Goal: Task Accomplishment & Management: Complete application form

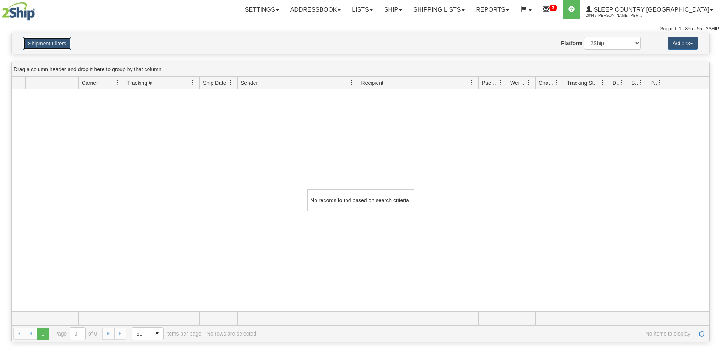
click at [53, 43] on button "Shipment Filters" at bounding box center [47, 43] width 48 height 13
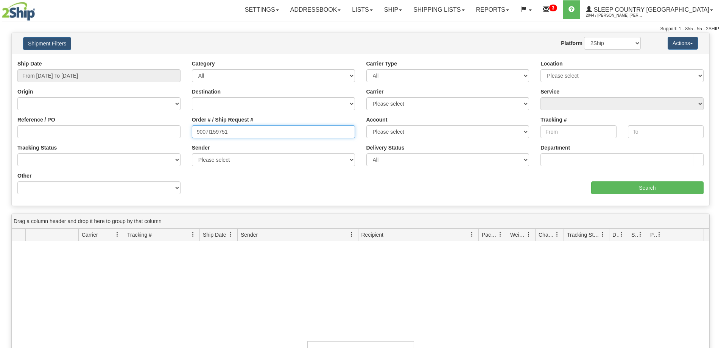
drag, startPoint x: 231, startPoint y: 137, endPoint x: 173, endPoint y: 138, distance: 58.7
click at [173, 60] on div "Reference / PO Order # / Ship Request # 9007I159751 Account Please select [GEOG…" at bounding box center [361, 60] width 698 height 0
paste input "0I15641"
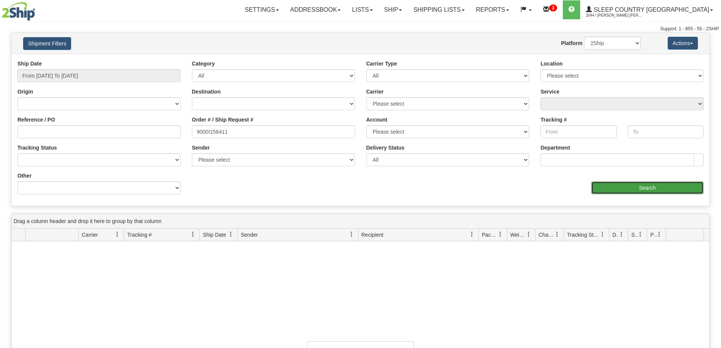
click at [604, 190] on input "Search" at bounding box center [648, 187] width 112 height 13
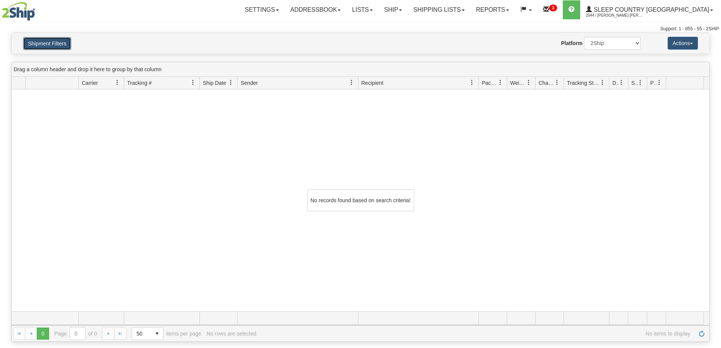
click at [56, 44] on button "Shipment Filters" at bounding box center [47, 43] width 48 height 13
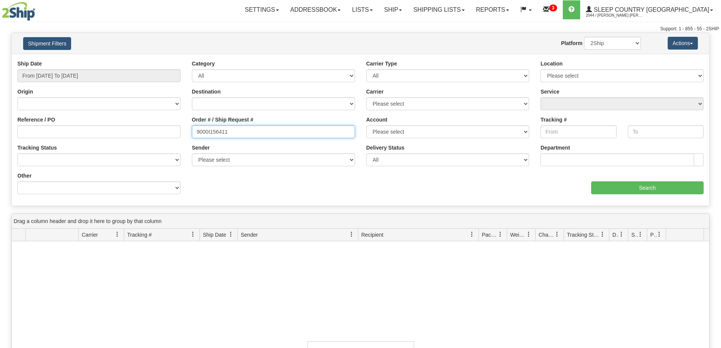
click at [233, 128] on input "9000I156411" at bounding box center [273, 131] width 163 height 13
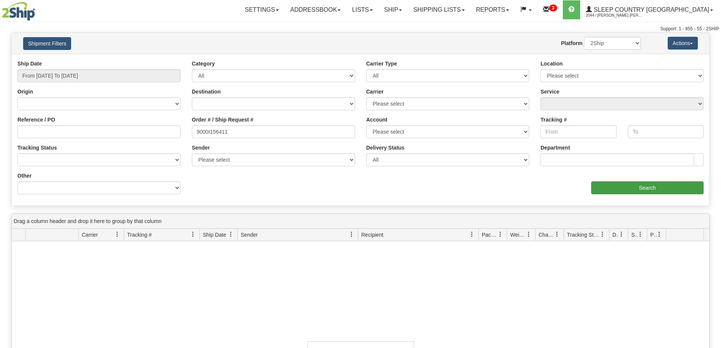
click at [610, 187] on input "Search" at bounding box center [648, 187] width 112 height 13
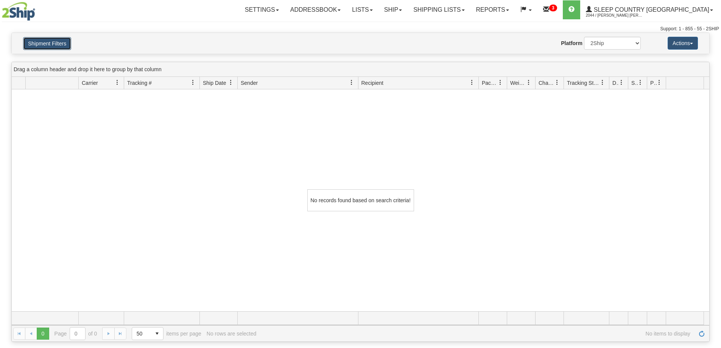
click at [33, 50] on button "Shipment Filters" at bounding box center [47, 43] width 48 height 13
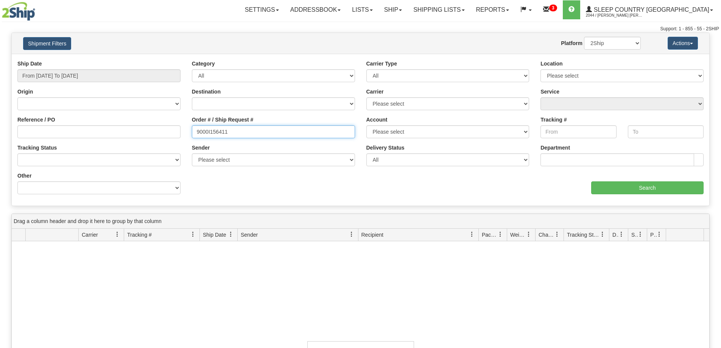
drag, startPoint x: 259, startPoint y: 129, endPoint x: 178, endPoint y: 140, distance: 81.4
click at [153, 60] on div "Reference / PO Order # / Ship Request # 9000I156411 Account Please select [GEOG…" at bounding box center [361, 60] width 698 height 0
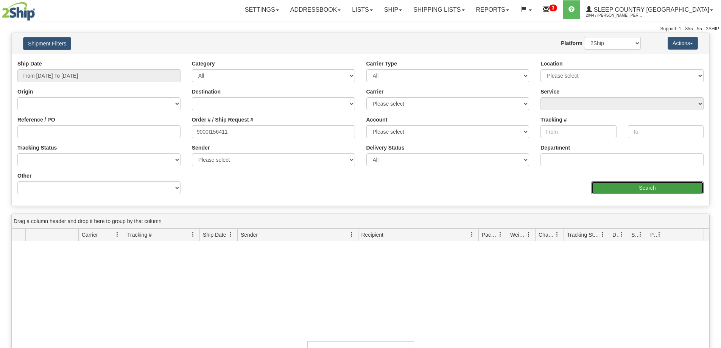
click at [617, 192] on input "Search" at bounding box center [648, 187] width 112 height 13
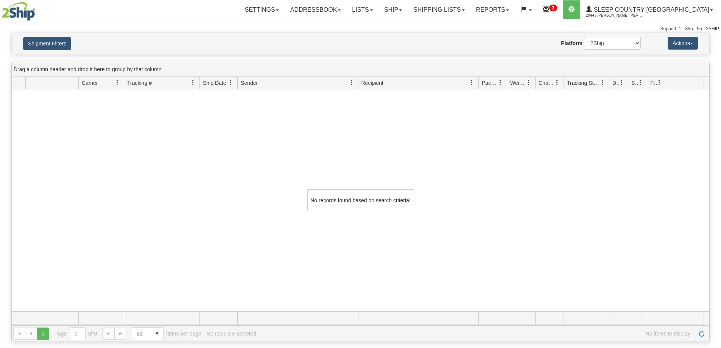
drag, startPoint x: 30, startPoint y: 59, endPoint x: 36, endPoint y: 51, distance: 9.9
click at [30, 59] on div "Please wait... × Confirm Delete Delete Cancel × Confirm Delete Yes No Cancel × …" at bounding box center [360, 187] width 721 height 309
click at [39, 47] on button "Shipment Filters" at bounding box center [47, 43] width 48 height 13
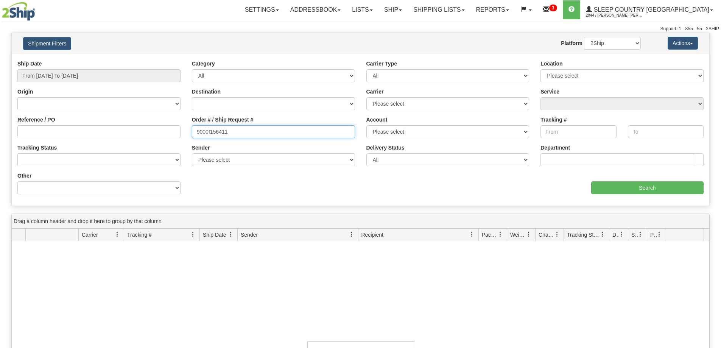
drag, startPoint x: 234, startPoint y: 137, endPoint x: 147, endPoint y: 132, distance: 87.6
click at [143, 60] on div "Reference / PO Order # / Ship Request # 9000I156411 Account Please select [GEOG…" at bounding box center [361, 60] width 698 height 0
paste input "30"
type input "9000I156301"
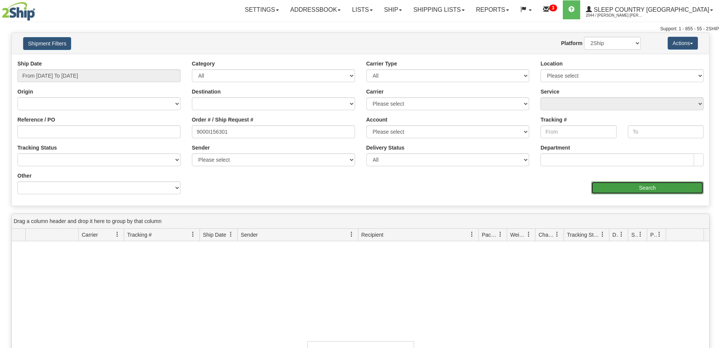
click at [666, 192] on input "Search" at bounding box center [648, 187] width 112 height 13
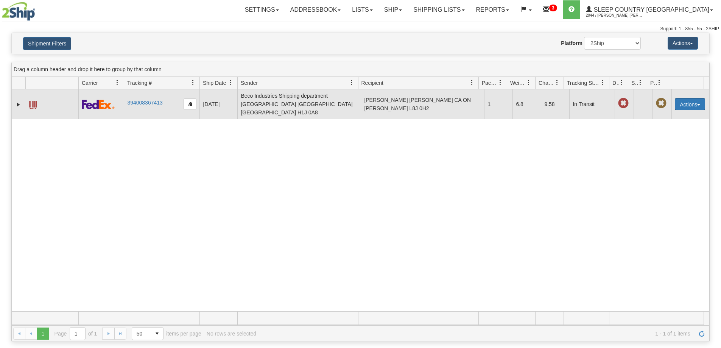
click at [680, 99] on button "Actions" at bounding box center [690, 104] width 30 height 12
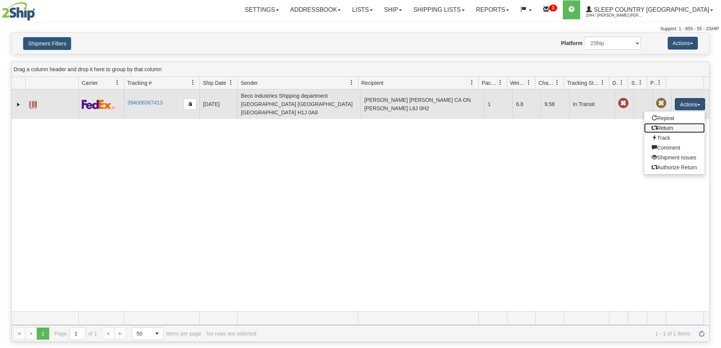
click at [671, 123] on link "Return" at bounding box center [675, 128] width 61 height 10
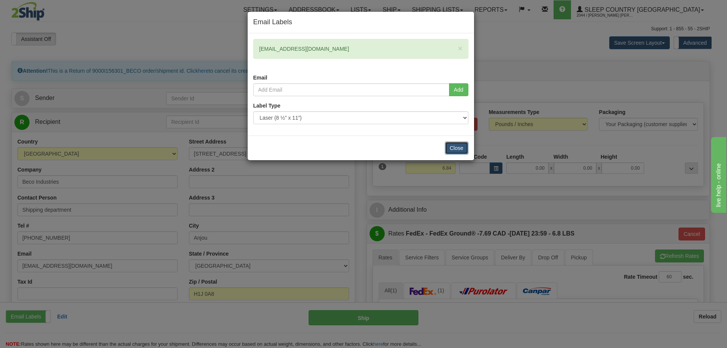
click at [451, 151] on button "Close" at bounding box center [456, 148] width 23 height 13
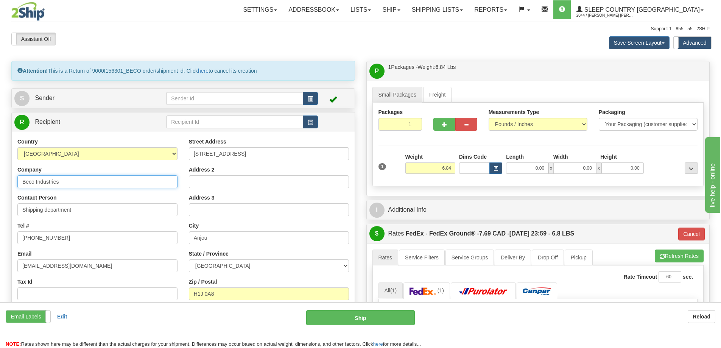
drag, startPoint x: 61, startPoint y: 183, endPoint x: -36, endPoint y: 186, distance: 97.0
click at [0, 186] on html "Training Course Close Toggle navigation Settings Shipping Preferences New Sende…" at bounding box center [360, 174] width 721 height 348
type input "SLEEP COUNTRY CANADA"
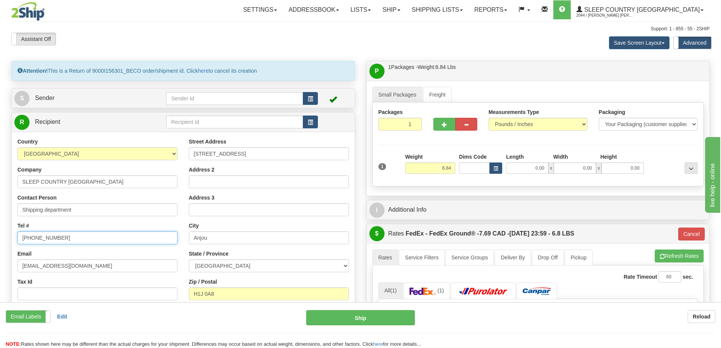
drag, startPoint x: 69, startPoint y: 238, endPoint x: -64, endPoint y: 253, distance: 133.0
click at [0, 253] on html "Training Course Close Toggle navigation Settings Shipping Preferences New Sende…" at bounding box center [360, 174] width 721 height 348
type input "1-888-753-3788"
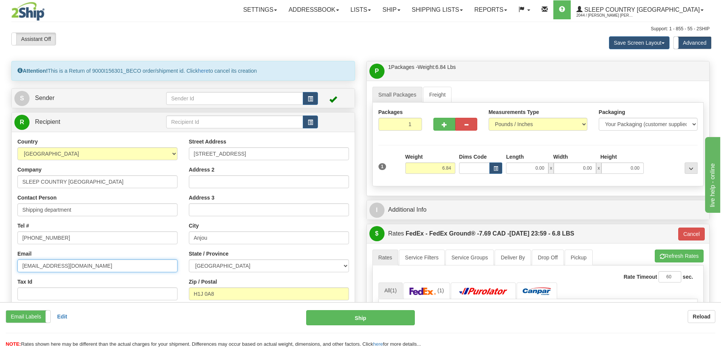
drag, startPoint x: 97, startPoint y: 267, endPoint x: -18, endPoint y: 275, distance: 114.6
click at [0, 275] on html "Training Course Close Toggle navigation Settings Shipping Preferences New Sende…" at bounding box center [360, 174] width 721 height 348
type input "CS@SUPPORT.SLEEPCOUNTRY.CA"
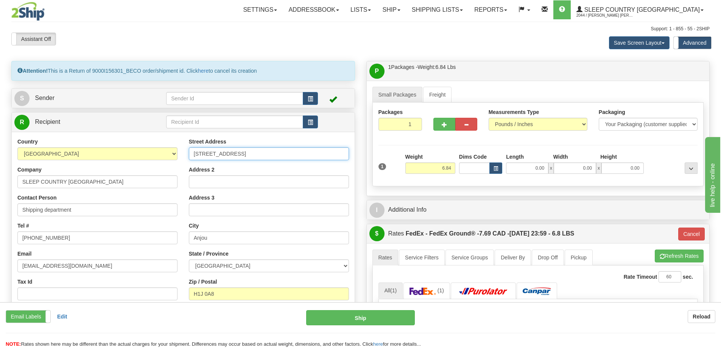
drag, startPoint x: 263, startPoint y: 150, endPoint x: 120, endPoint y: 156, distance: 143.3
click at [120, 156] on div "Country AFGHANISTAN ALAND ISLANDS ALBANIA ALGERIA AMERICAN SAMOA ANDORRA ANGOLA…" at bounding box center [183, 240] width 343 height 204
type input "2"
click at [251, 149] on input "520 COLLEGE ST e" at bounding box center [269, 153] width 160 height 13
drag, startPoint x: 239, startPoint y: 154, endPoint x: 254, endPoint y: 158, distance: 15.0
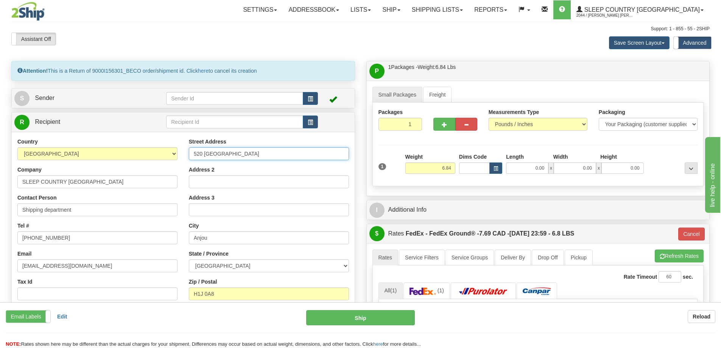
click at [254, 158] on input "520 COLLEGE ST e" at bounding box center [269, 153] width 160 height 13
type input "520 COLLEGE ST E"
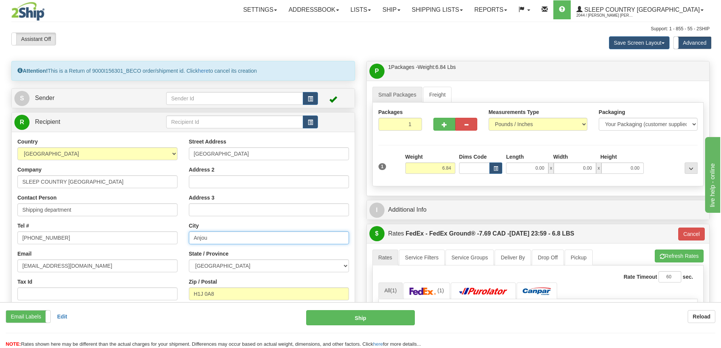
drag, startPoint x: 223, startPoint y: 238, endPoint x: 181, endPoint y: 239, distance: 42.0
click at [181, 239] on div "Country AFGHANISTAN ALAND ISLANDS ALBANIA ALGERIA AMERICAN SAMOA ANDORRA ANGOLA…" at bounding box center [183, 240] width 343 height 204
type input "BELLEVILLE"
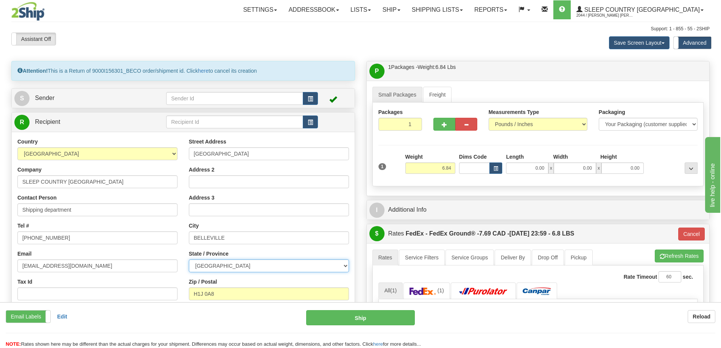
click at [212, 268] on select "ALBERTA BRITISH COLUMBIA MANITOBA NEW BRUNSWICK NEWFOUNDLAND NOVA SCOTIA NUNAVU…" at bounding box center [269, 265] width 160 height 13
select select "ON"
click at [189, 259] on select "ALBERTA BRITISH COLUMBIA MANITOBA NEW BRUNSWICK NEWFOUNDLAND NOVA SCOTIA NUNAVU…" at bounding box center [269, 265] width 160 height 13
drag, startPoint x: 230, startPoint y: 296, endPoint x: 165, endPoint y: 296, distance: 65.1
click at [165, 295] on div "Country AFGHANISTAN ALAND ISLANDS ALBANIA ALGERIA AMERICAN SAMOA ANDORRA ANGOLA…" at bounding box center [183, 240] width 343 height 204
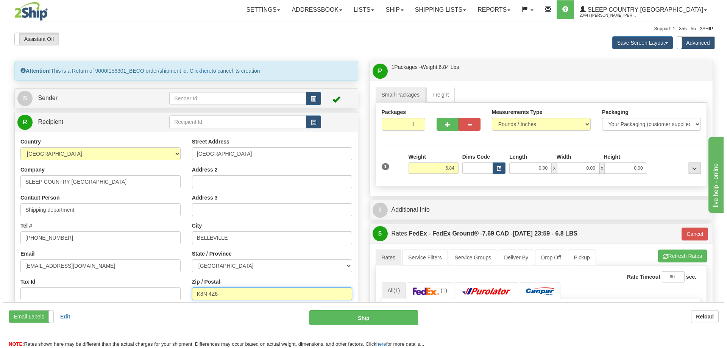
scroll to position [76, 0]
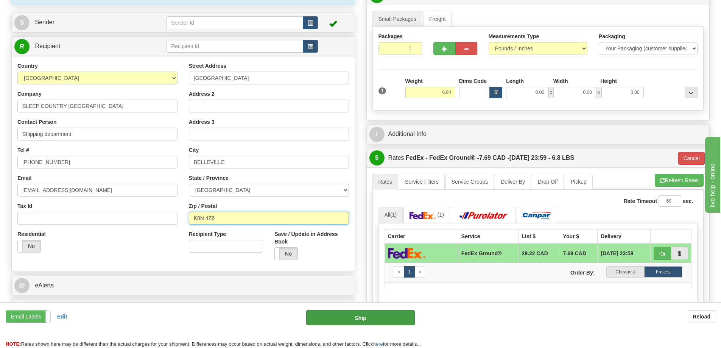
type input "K8N 4Z6"
click at [344, 323] on button "Ship" at bounding box center [360, 317] width 109 height 15
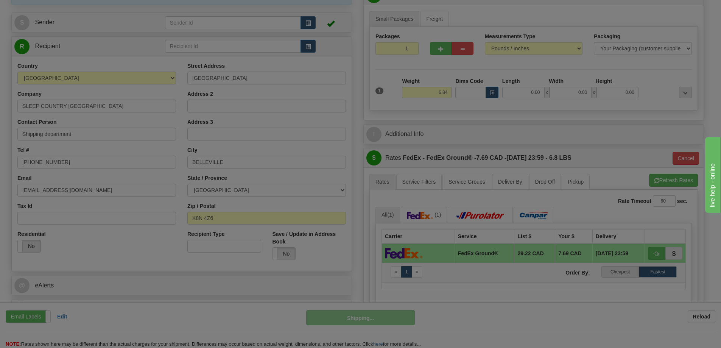
type input "92"
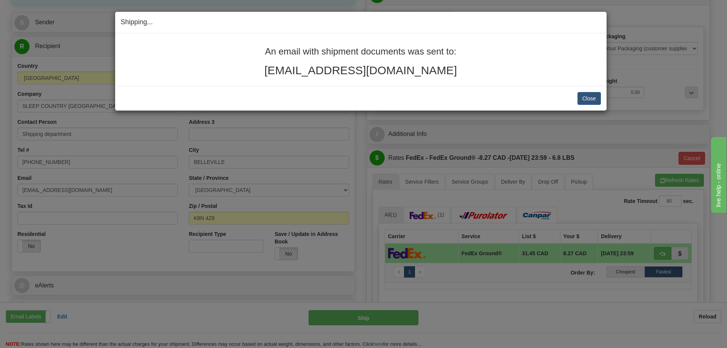
drag, startPoint x: 449, startPoint y: 73, endPoint x: 255, endPoint y: 51, distance: 195.1
click at [255, 51] on div "An email with shipment documents was sent to: sabrinaritadavidson@gmail.com" at bounding box center [361, 62] width 480 height 30
copy div "An email with shipment documents was sent to: sabrinaritadavidson@gmail.com"
